Goal: Information Seeking & Learning: Understand process/instructions

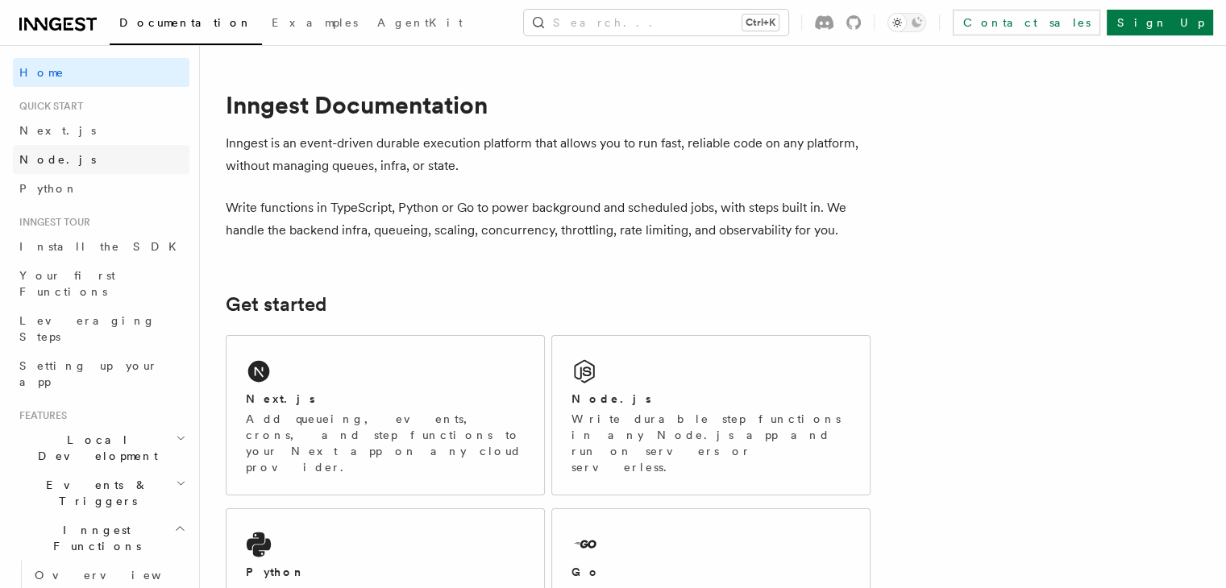
click at [84, 163] on link "Node.js" at bounding box center [101, 159] width 177 height 29
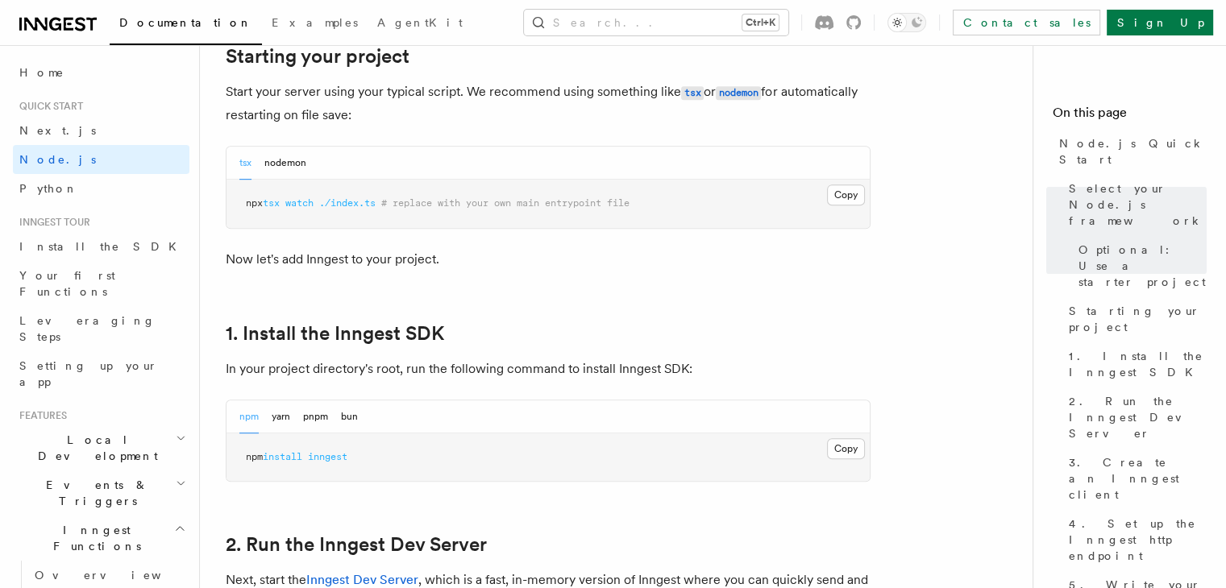
scroll to position [809, 0]
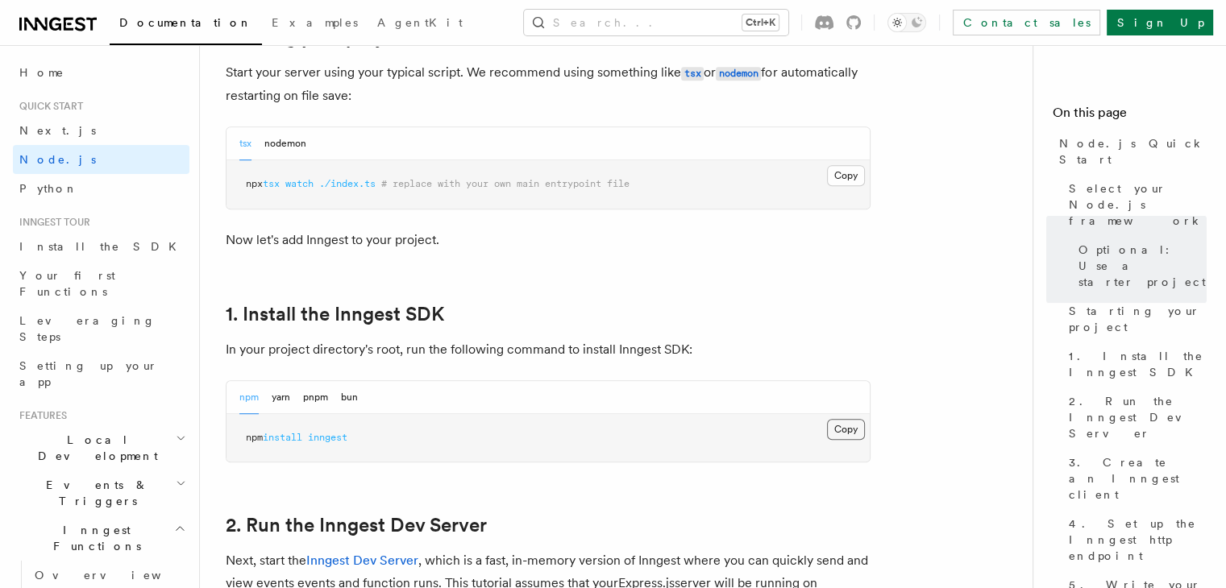
click at [853, 434] on button "Copy Copied" at bounding box center [846, 429] width 38 height 21
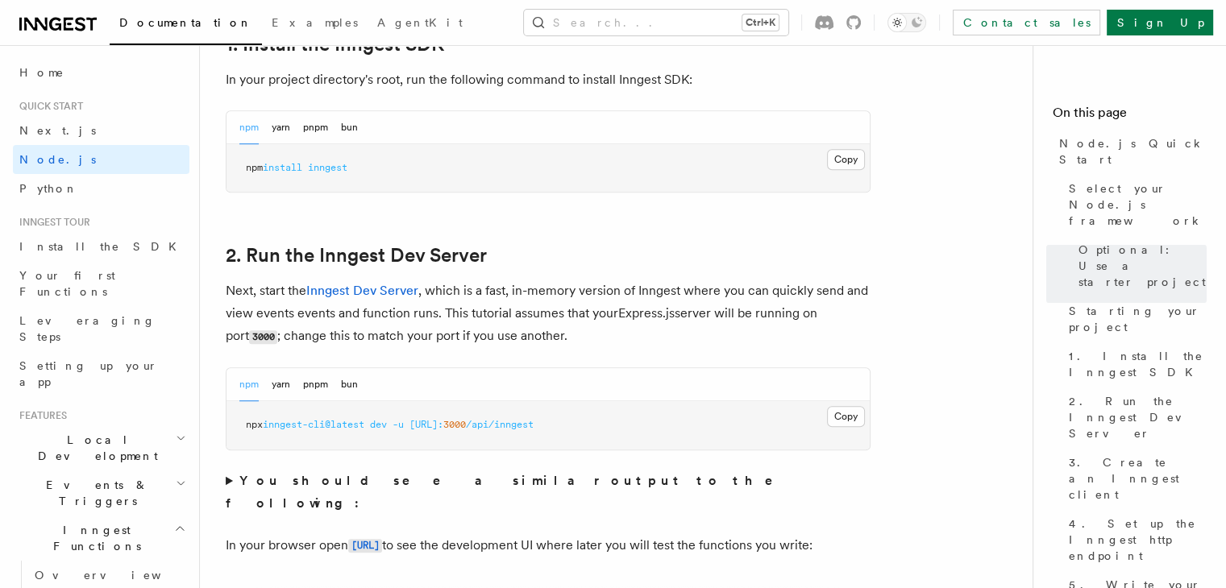
scroll to position [1080, 0]
click at [850, 419] on button "Copy Copied" at bounding box center [846, 415] width 38 height 21
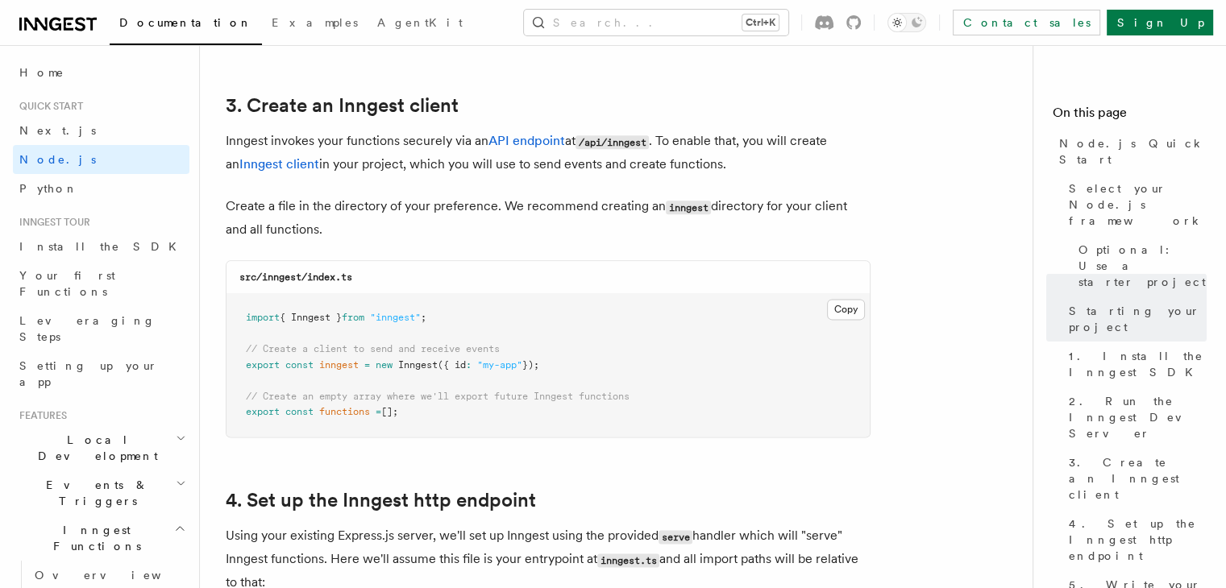
scroll to position [2028, 0]
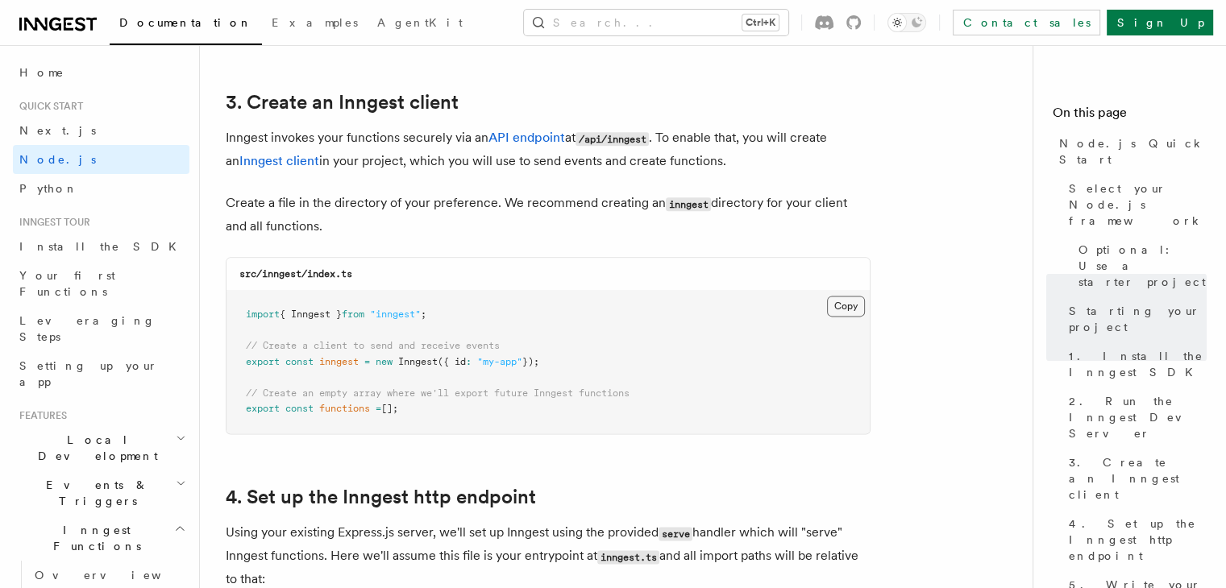
click at [855, 306] on button "Copy Copied" at bounding box center [846, 306] width 38 height 21
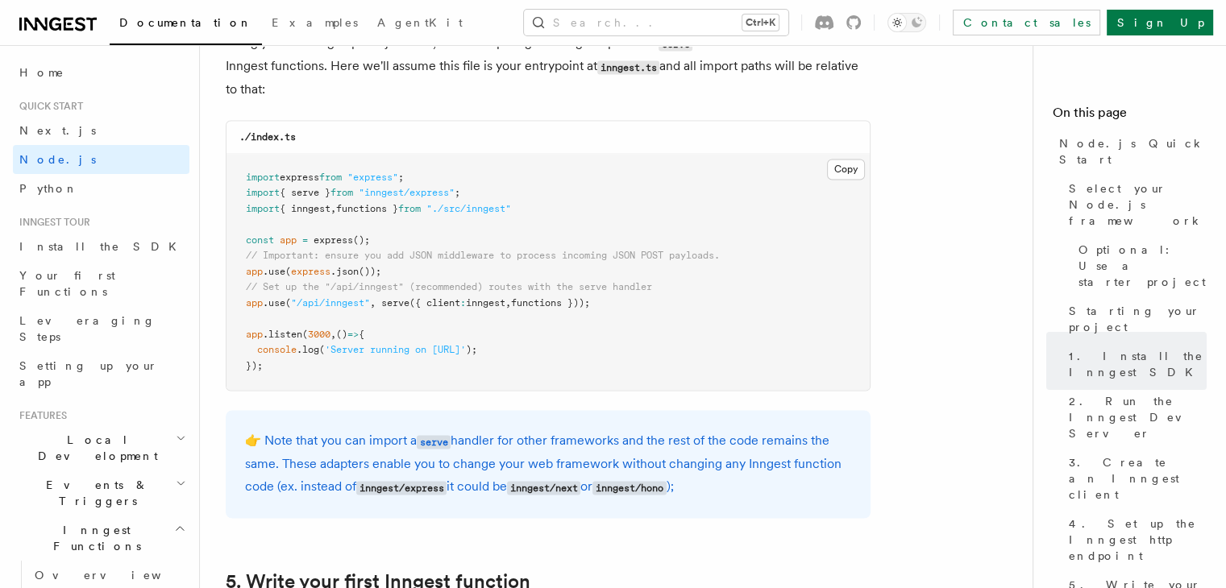
scroll to position [2518, 0]
click at [847, 168] on button "Copy Copied" at bounding box center [846, 169] width 38 height 21
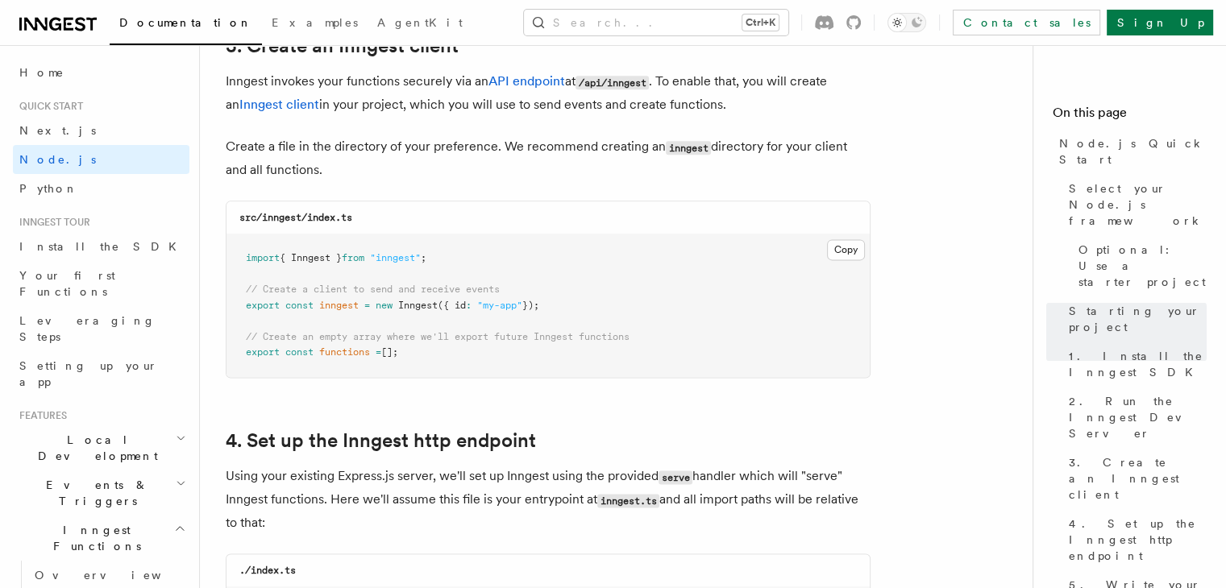
scroll to position [2057, 0]
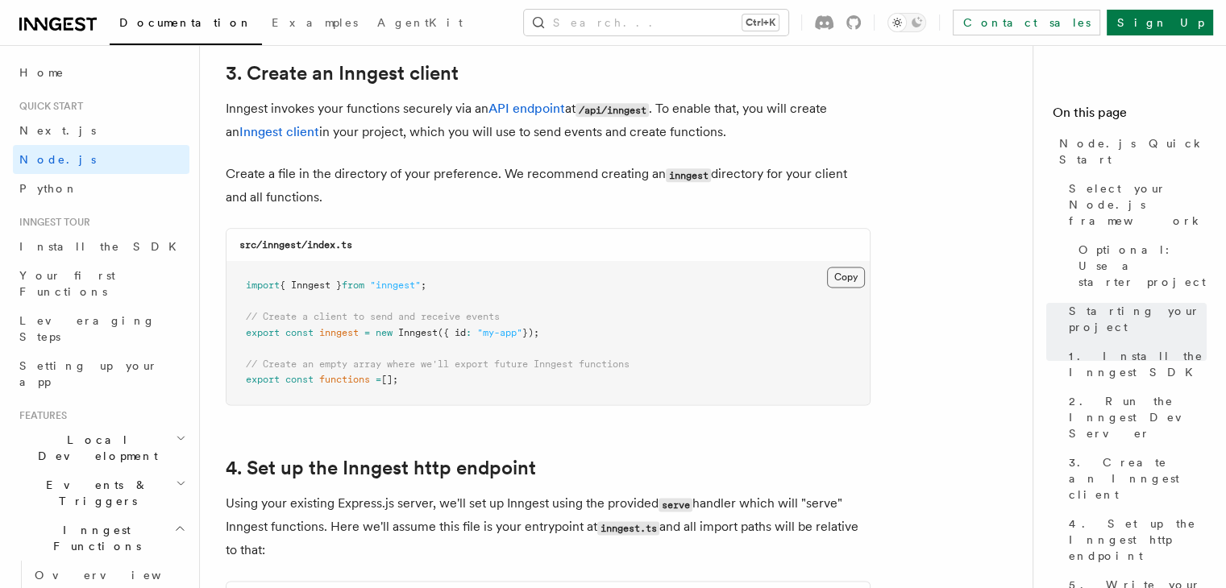
click at [842, 275] on button "Copy Copied" at bounding box center [846, 277] width 38 height 21
